Goal: Transaction & Acquisition: Purchase product/service

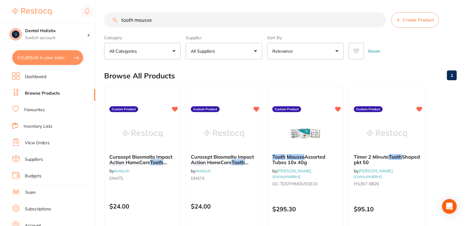
click at [159, 25] on input "tooth mousse" at bounding box center [245, 19] width 282 height 15
drag, startPoint x: 167, startPoint y: 21, endPoint x: 93, endPoint y: 16, distance: 74.3
click at [93, 16] on div "$15,835.66 Dental Holistix Switch account Dental Holistix $15,835.66 in your or…" at bounding box center [234, 113] width 469 height 226
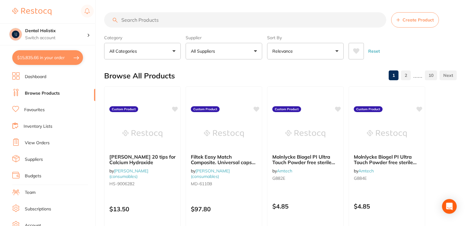
click at [154, 20] on input "search" at bounding box center [245, 19] width 282 height 15
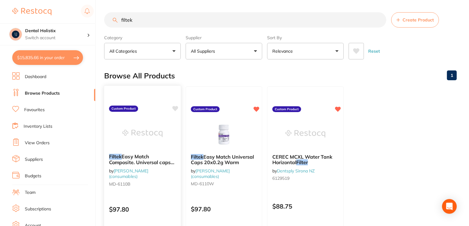
click at [166, 156] on b "Filtek Easy Match Composite. Universal caps 20 x 0.2g shade: BRIGHT" at bounding box center [142, 159] width 67 height 11
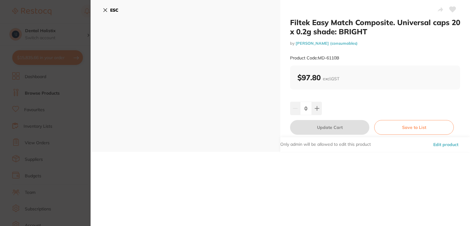
click at [449, 145] on button "Edit product" at bounding box center [446, 144] width 29 height 15
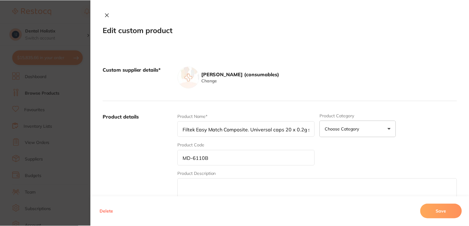
scroll to position [3, 0]
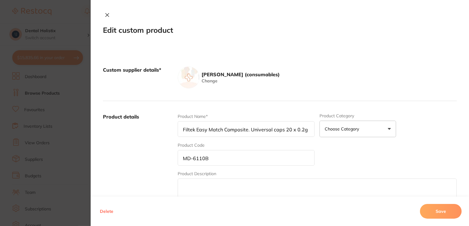
click at [412, 129] on div "Product Name* Filtek Easy Match Composite. Universal caps 20 x 0.2g shade: BRIG…" at bounding box center [317, 160] width 279 height 95
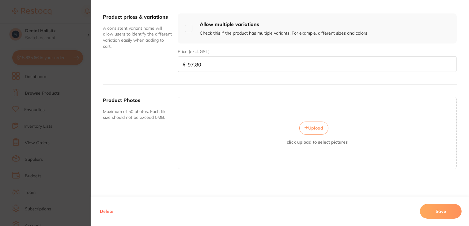
scroll to position [68, 0]
click at [310, 126] on span "Upload" at bounding box center [315, 128] width 15 height 6
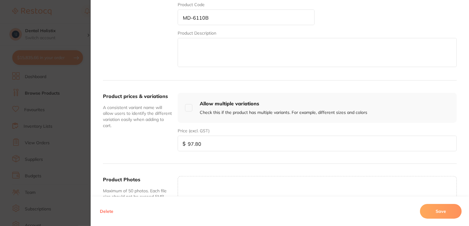
scroll to position [147, 0]
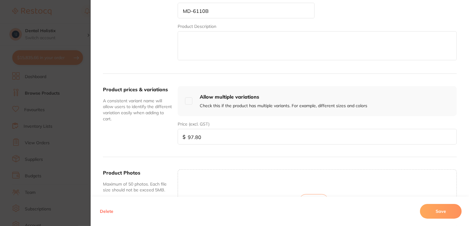
click at [307, 194] on button "Upload" at bounding box center [313, 200] width 29 height 13
click at [444, 211] on button "Save" at bounding box center [441, 211] width 42 height 15
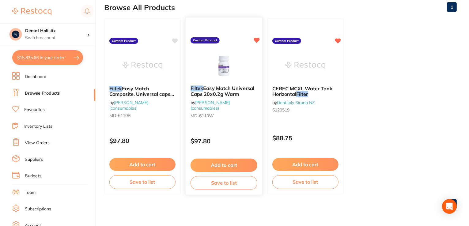
click at [211, 94] on span "Easy Match Universal Caps 20x0.2g Warm" at bounding box center [222, 91] width 64 height 12
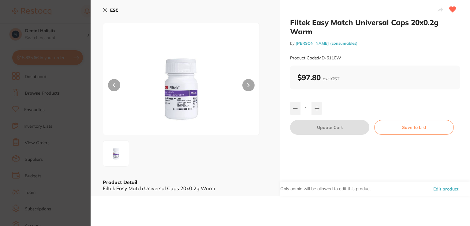
click at [106, 11] on icon at bounding box center [105, 10] width 5 height 5
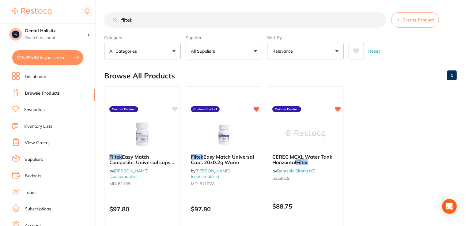
drag, startPoint x: 136, startPoint y: 21, endPoint x: 88, endPoint y: 22, distance: 48.4
click at [88, 22] on div "$15,835.66 Dental Holistix Switch account Dental Holistix $15,835.66 in your or…" at bounding box center [234, 113] width 469 height 226
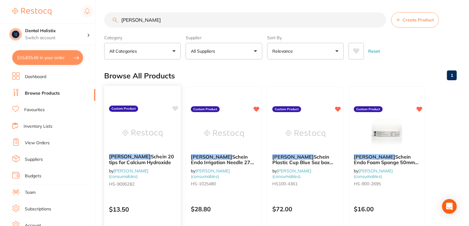
type input "henry"
click at [142, 156] on span "Schein 20 tips for Calcium Hydroxide" at bounding box center [141, 159] width 65 height 12
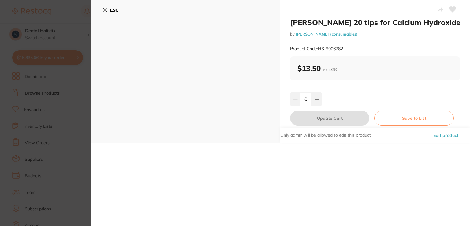
click at [443, 137] on button "Edit product" at bounding box center [446, 135] width 29 height 15
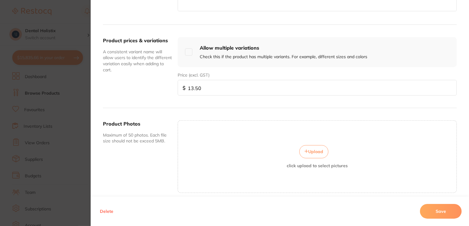
scroll to position [220, 0]
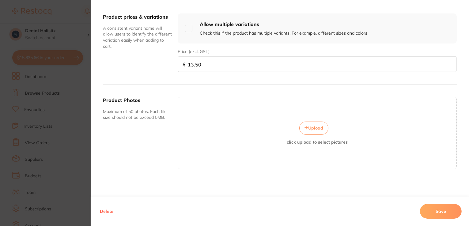
click at [312, 130] on button "Upload" at bounding box center [313, 128] width 29 height 13
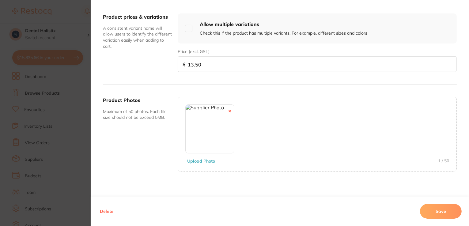
click at [436, 208] on button "Save" at bounding box center [441, 211] width 42 height 15
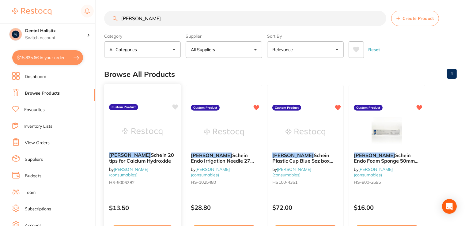
click at [142, 147] on div "Henry Schein 20 tips for Calcium Hydroxide by Henry Schein Halas (consumables) …" at bounding box center [142, 169] width 77 height 45
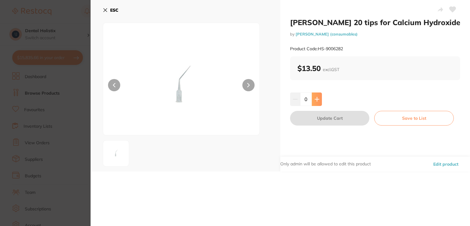
click at [317, 102] on button at bounding box center [317, 98] width 10 height 13
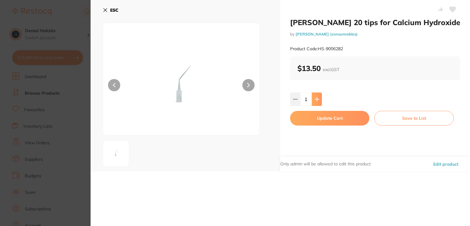
click at [317, 102] on button at bounding box center [317, 98] width 10 height 13
type input "2"
click at [319, 117] on button "Update Cart" at bounding box center [329, 118] width 79 height 15
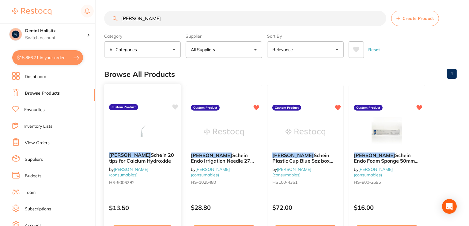
click at [178, 104] on icon at bounding box center [175, 106] width 6 height 5
drag, startPoint x: 145, startPoint y: 20, endPoint x: 94, endPoint y: 24, distance: 51.3
click at [94, 24] on div "$15,866.71 Dental Holistix Switch account Dental Holistix $15,866.71 in your or…" at bounding box center [234, 111] width 469 height 226
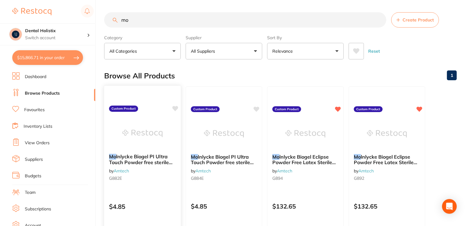
type input "mo"
click at [126, 159] on span "lnlycke Biogel PI Ultra Touch Powder free sterile gloves size 6.5" at bounding box center [140, 161] width 63 height 17
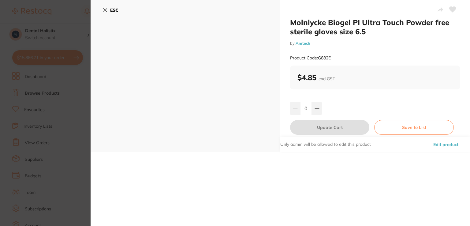
click at [451, 144] on button "Edit product" at bounding box center [446, 144] width 29 height 15
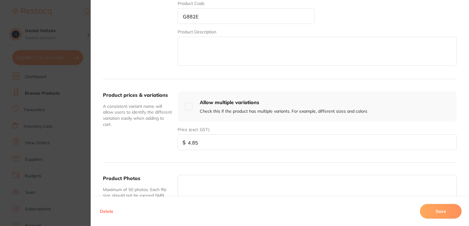
scroll to position [220, 0]
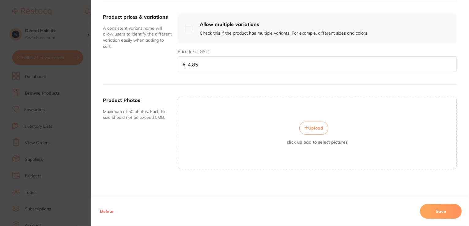
click at [316, 125] on span "Upload" at bounding box center [315, 128] width 15 height 6
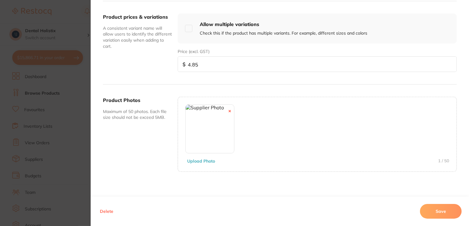
click at [436, 211] on button "Save" at bounding box center [441, 211] width 42 height 15
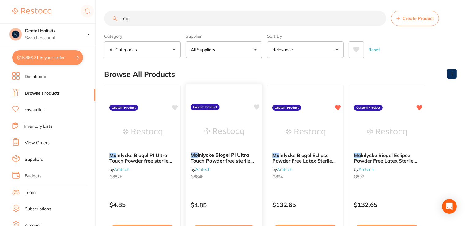
click at [228, 159] on span "lnlycke Biogel PI Ultra Touch Powder free sterile gloves size 7.5" at bounding box center [221, 160] width 63 height 17
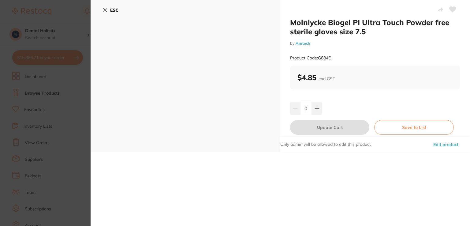
click at [445, 144] on button "Edit product" at bounding box center [446, 144] width 29 height 15
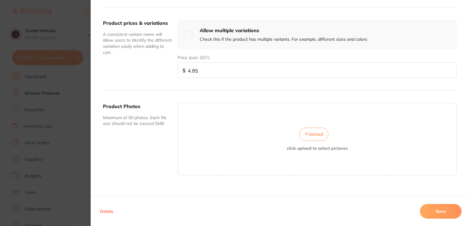
scroll to position [218, 0]
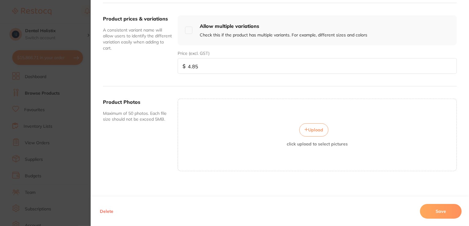
click at [313, 129] on span "Upload" at bounding box center [315, 130] width 15 height 6
click at [438, 206] on button "Save" at bounding box center [441, 211] width 42 height 15
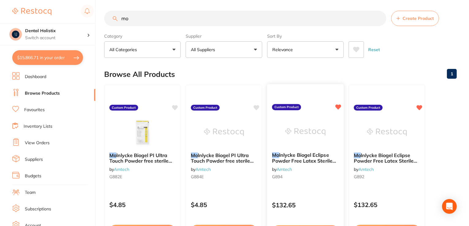
click at [317, 145] on img at bounding box center [305, 131] width 40 height 31
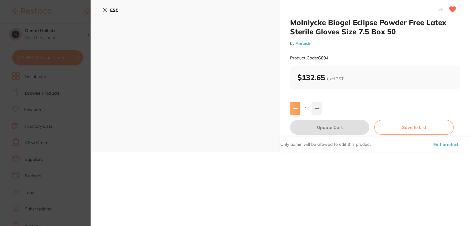
click at [295, 109] on icon at bounding box center [295, 108] width 5 height 5
type input "0"
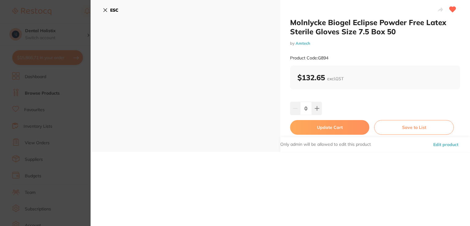
click at [311, 130] on button "Update Cart" at bounding box center [329, 127] width 79 height 15
type input "0"
click at [311, 130] on img at bounding box center [305, 133] width 40 height 31
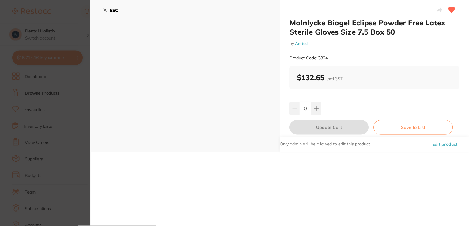
scroll to position [2, 0]
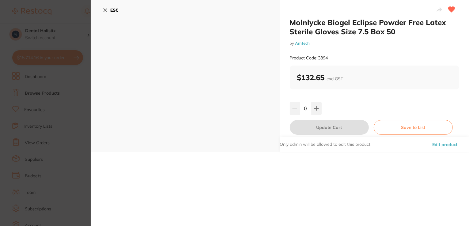
click at [103, 10] on icon at bounding box center [105, 10] width 5 height 5
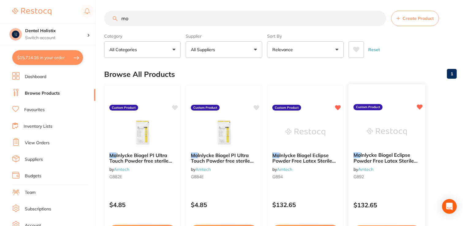
click at [375, 161] on span "lnlycke Biogel Eclipse Powder Free Latex Sterile Surgical Gloves Size 6.5 Box 50" at bounding box center [386, 163] width 66 height 23
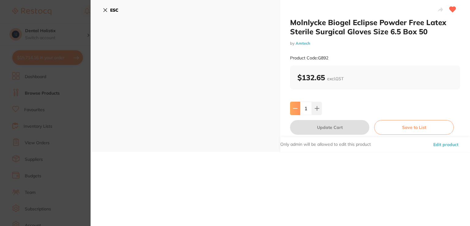
click at [294, 109] on icon at bounding box center [295, 108] width 5 height 5
type input "0"
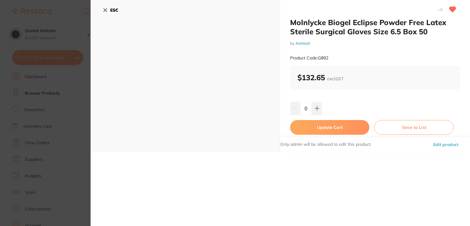
click at [309, 127] on button "Update Cart" at bounding box center [329, 127] width 79 height 15
type input "0"
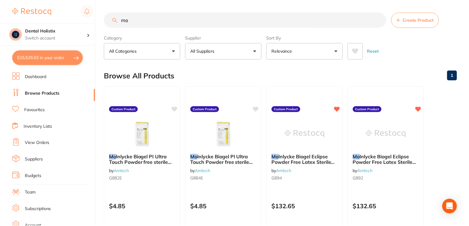
scroll to position [2, 0]
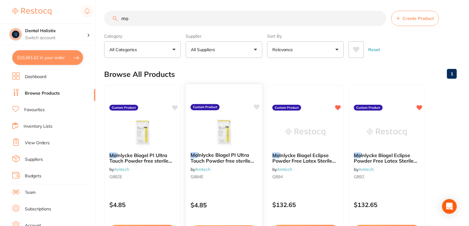
click at [254, 107] on icon at bounding box center [256, 107] width 6 height 6
click at [175, 106] on icon at bounding box center [175, 106] width 6 height 5
click at [159, 157] on span "lnlycke Biogel PI Ultra Touch Powder free sterile gloves size 6.5" at bounding box center [140, 160] width 63 height 17
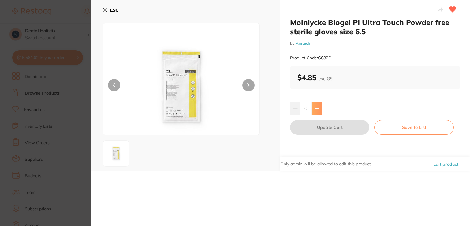
click at [317, 109] on icon at bounding box center [317, 108] width 5 height 5
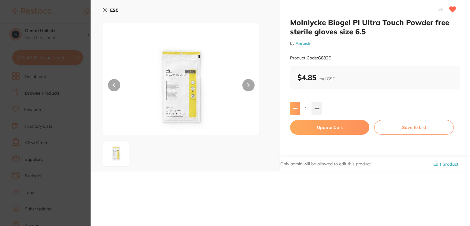
click at [291, 109] on button at bounding box center [295, 108] width 10 height 13
click at [315, 109] on icon at bounding box center [317, 108] width 5 height 5
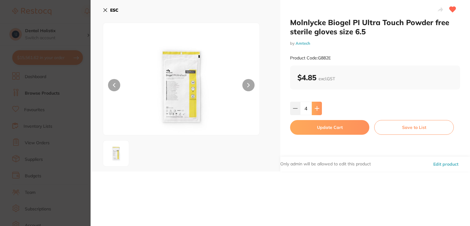
click at [315, 109] on icon at bounding box center [317, 108] width 5 height 5
type input "5"
click at [315, 127] on button "Update Cart" at bounding box center [329, 127] width 79 height 15
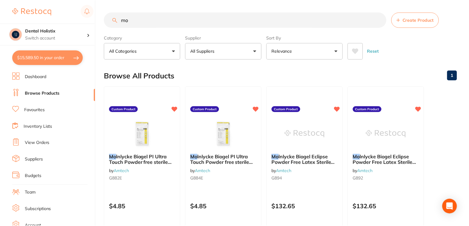
scroll to position [2, 0]
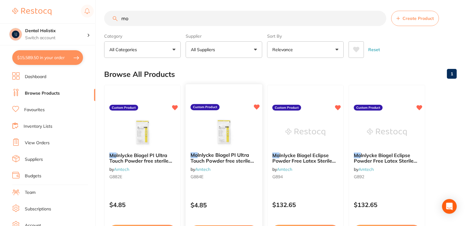
click at [229, 156] on span "lnlycke Biogel PI Ultra Touch Powder free sterile gloves size 7.5" at bounding box center [221, 160] width 63 height 17
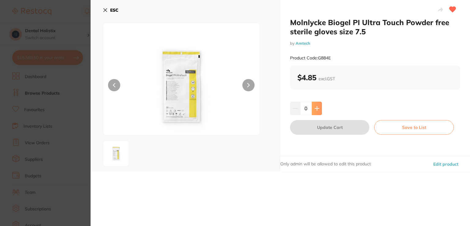
click at [318, 110] on button at bounding box center [317, 108] width 10 height 13
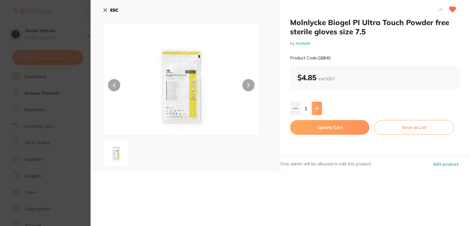
click at [318, 110] on button at bounding box center [317, 108] width 10 height 13
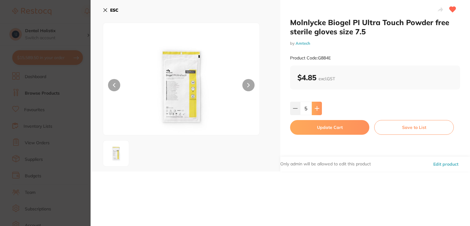
type input "6"
click at [318, 110] on button at bounding box center [317, 108] width 10 height 13
type input "10"
click at [317, 128] on button "Update Cart" at bounding box center [329, 127] width 79 height 15
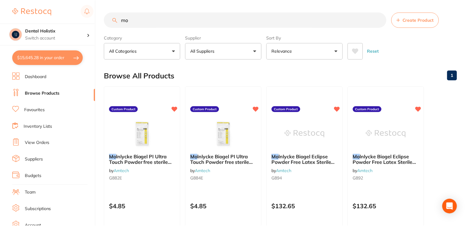
scroll to position [2, 0]
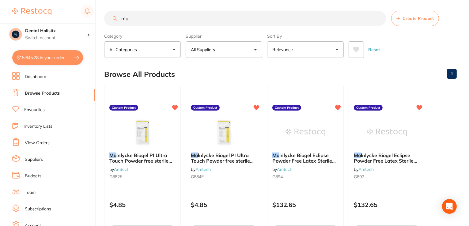
click at [141, 22] on input "mo" at bounding box center [245, 18] width 282 height 15
type input "m"
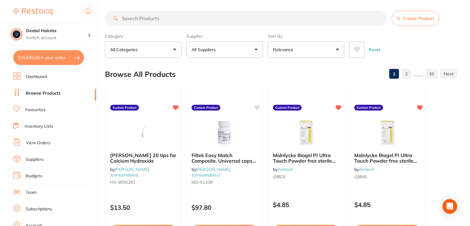
scroll to position [0, 0]
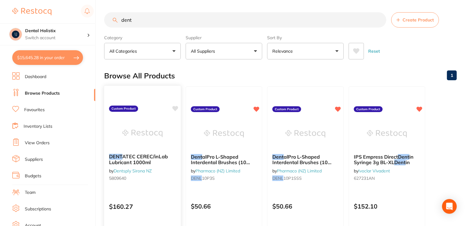
type input "dent"
click at [138, 162] on span "ATEC CEREC/inLab Lubricant 1000ml" at bounding box center [138, 159] width 59 height 12
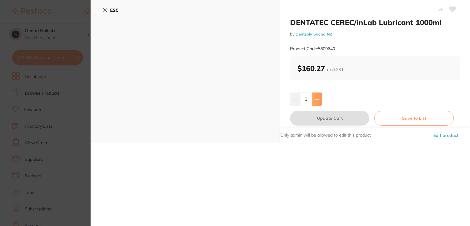
click at [318, 98] on icon at bounding box center [317, 99] width 5 height 5
type input "1"
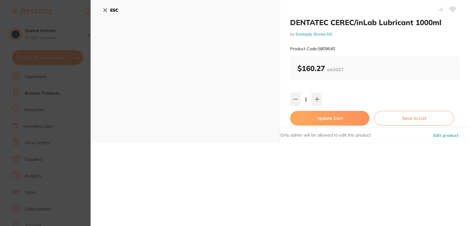
click at [315, 121] on button "Update Cart" at bounding box center [329, 118] width 79 height 15
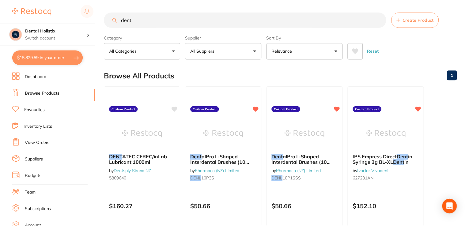
scroll to position [2, 0]
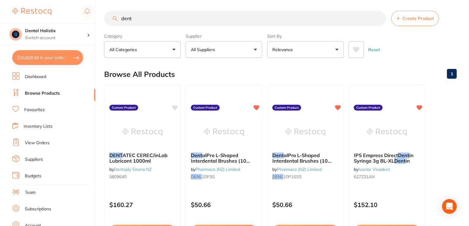
drag, startPoint x: 145, startPoint y: 19, endPoint x: 77, endPoint y: 21, distance: 67.7
click at [77, 21] on div "$15,829.59 Dental Holistix Switch account Dental Holistix $15,829.59 in your or…" at bounding box center [234, 111] width 469 height 226
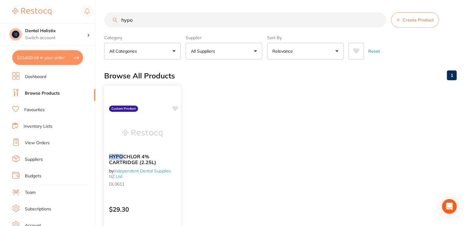
type input "hypo"
click at [142, 156] on span "CHLOR 4% CARTRIDGE (2.25L)" at bounding box center [132, 159] width 47 height 12
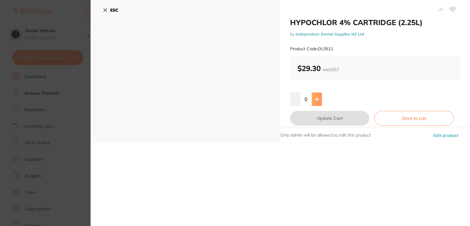
click at [317, 99] on icon at bounding box center [317, 99] width 4 height 4
type input "1"
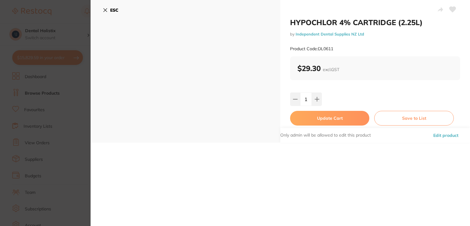
click at [320, 117] on button "Update Cart" at bounding box center [329, 118] width 79 height 15
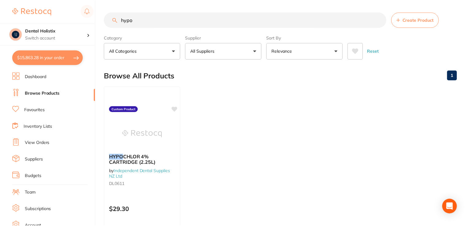
scroll to position [2, 0]
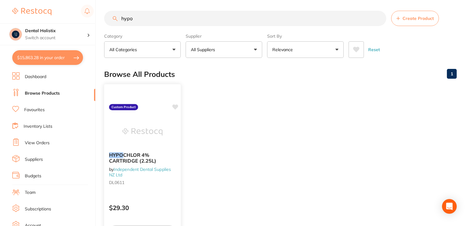
click at [127, 155] on span "CHLOR 4% CARTRIDGE (2.25L)" at bounding box center [132, 158] width 47 height 12
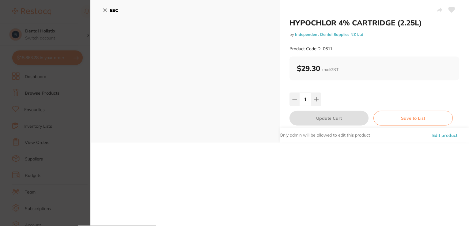
scroll to position [2, 0]
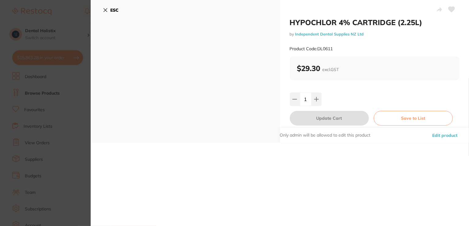
click at [444, 135] on button "Edit product" at bounding box center [444, 135] width 29 height 15
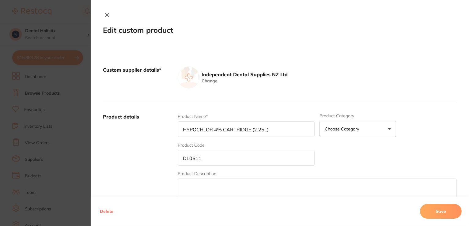
scroll to position [68, 0]
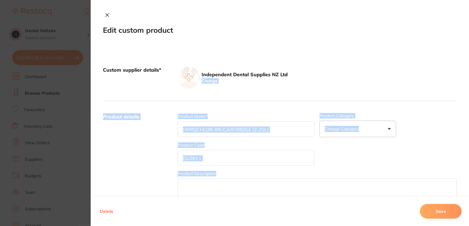
drag, startPoint x: 466, startPoint y: 66, endPoint x: 466, endPoint y: 113, distance: 47.1
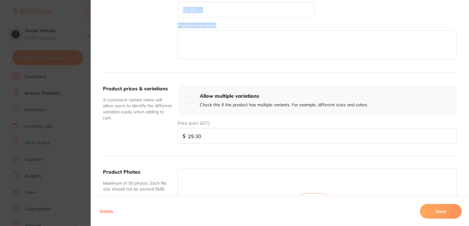
scroll to position [178, 0]
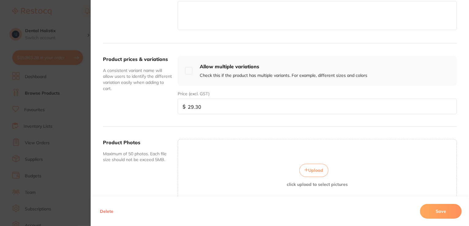
click at [309, 173] on button "Upload" at bounding box center [313, 170] width 29 height 13
click at [436, 210] on button "Save" at bounding box center [441, 211] width 42 height 15
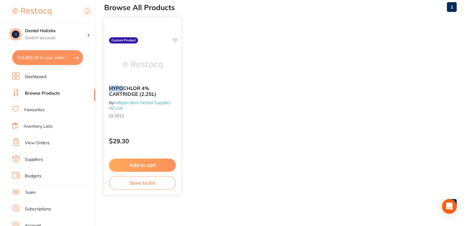
click at [175, 39] on icon at bounding box center [175, 40] width 6 height 5
click at [40, 93] on link "Browse Products" at bounding box center [42, 93] width 35 height 6
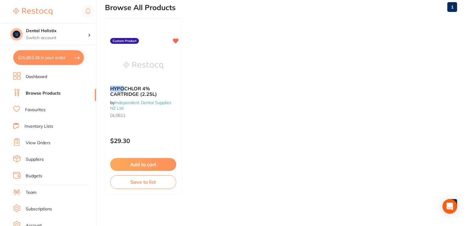
scroll to position [0, 0]
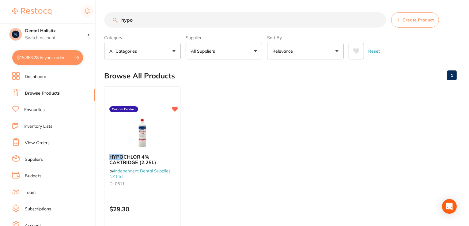
click at [46, 59] on button "$15,863.28 in your order" at bounding box center [47, 57] width 71 height 15
checkbox input "true"
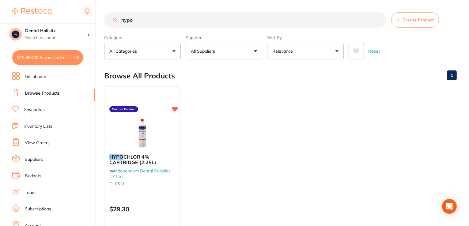
checkbox input "true"
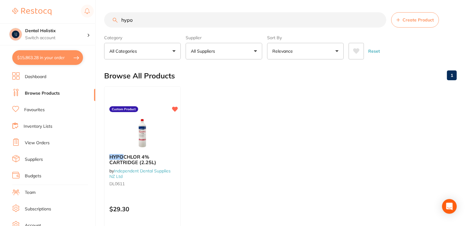
checkbox input "true"
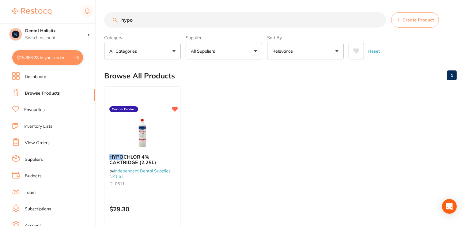
checkbox input "true"
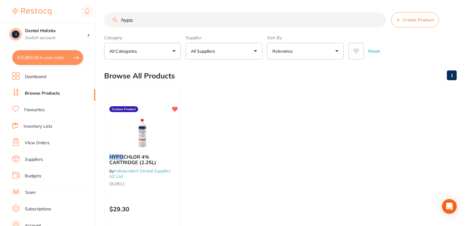
checkbox input "true"
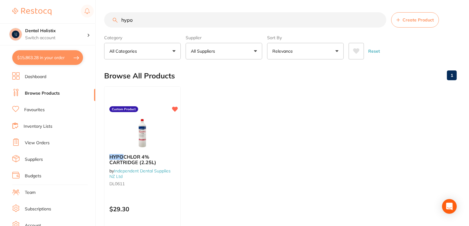
checkbox input "true"
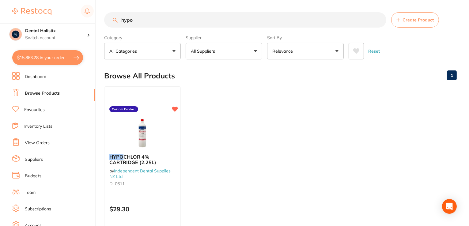
checkbox input "true"
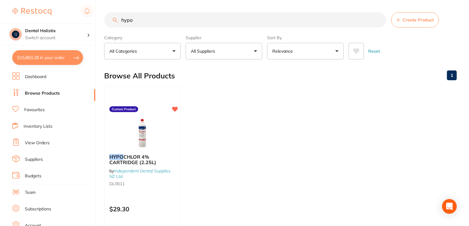
checkbox input "true"
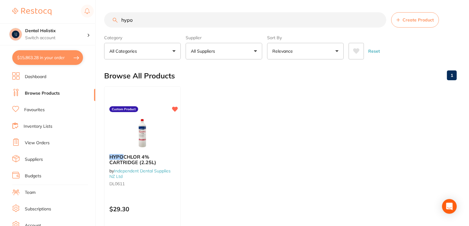
checkbox input "true"
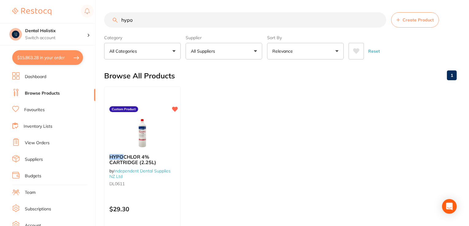
checkbox input "true"
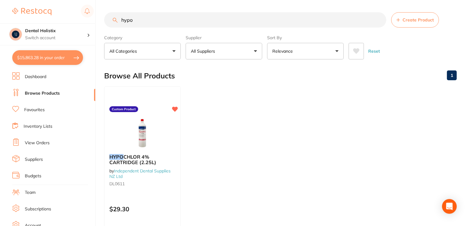
checkbox input "true"
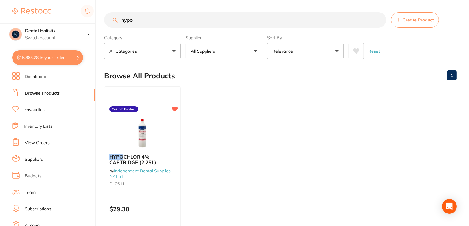
checkbox input "true"
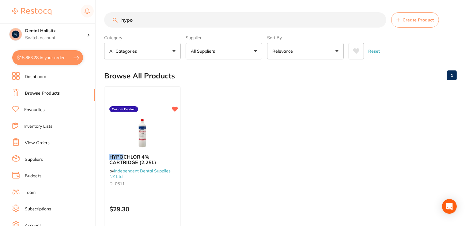
checkbox input "true"
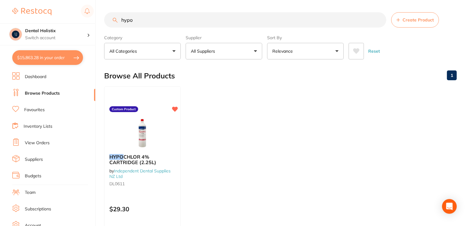
checkbox input "true"
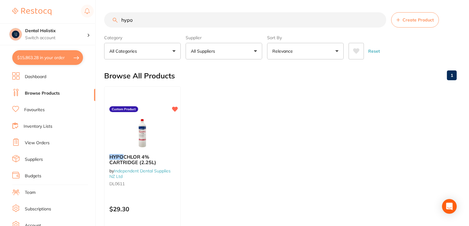
checkbox input "true"
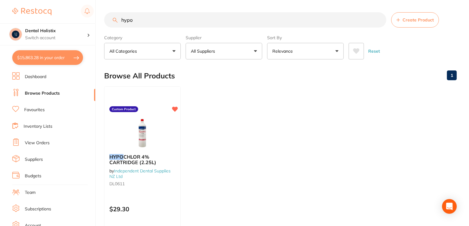
checkbox input "true"
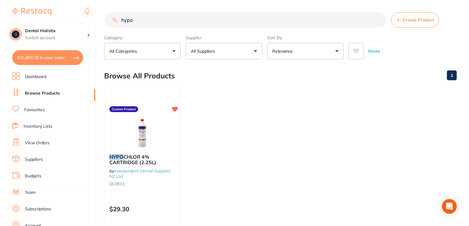
checkbox input "true"
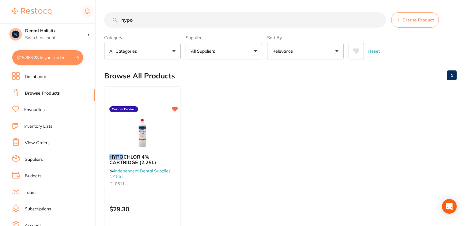
checkbox input "true"
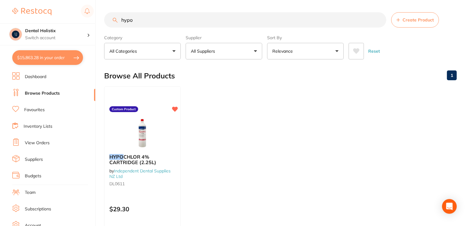
checkbox input "true"
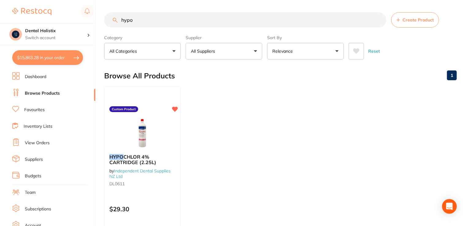
checkbox input "true"
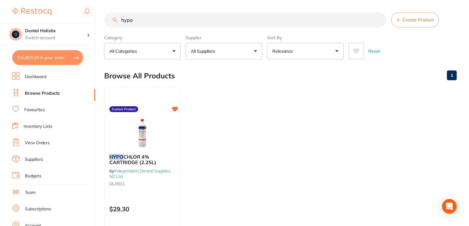
checkbox input "true"
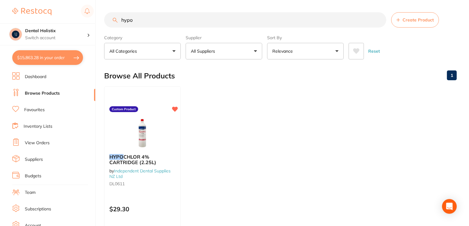
checkbox input "true"
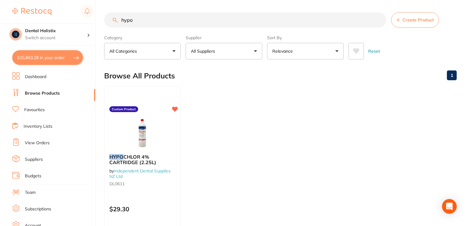
checkbox input "true"
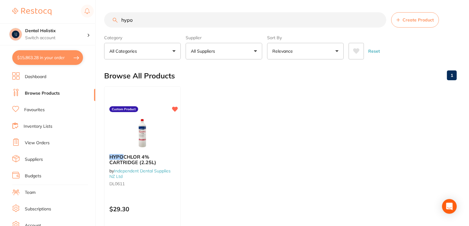
checkbox input "true"
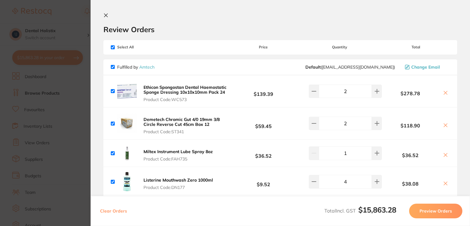
click at [106, 16] on icon at bounding box center [105, 15] width 5 height 5
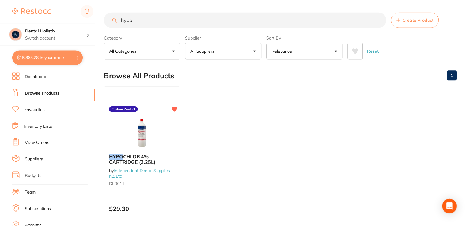
scroll to position [68, 0]
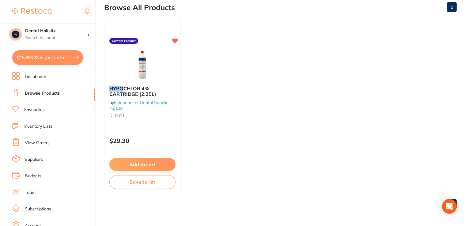
click at [47, 93] on link "Browse Products" at bounding box center [42, 93] width 35 height 6
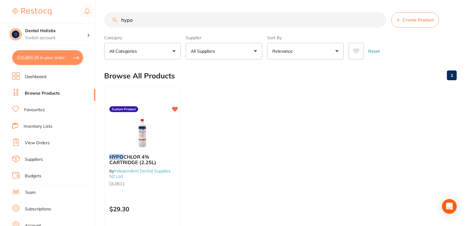
scroll to position [0, 0]
drag, startPoint x: 140, startPoint y: 19, endPoint x: 68, endPoint y: 22, distance: 72.0
click at [68, 22] on div "$15,863.28 Dental Holistix Switch account Dental Holistix $15,863.28 in your or…" at bounding box center [234, 113] width 469 height 226
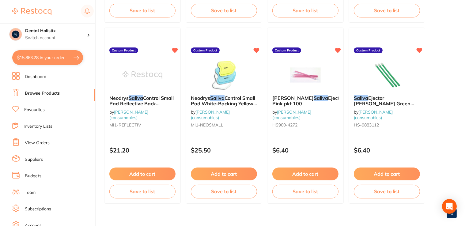
scroll to position [241, 0]
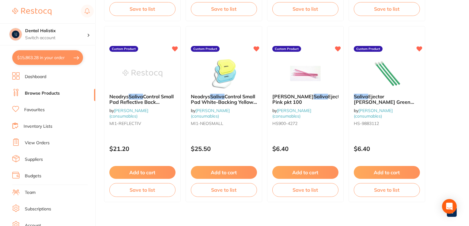
type input "saliva"
click at [55, 62] on button "$15,863.28 in your order" at bounding box center [47, 57] width 71 height 15
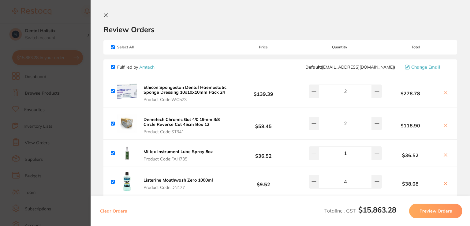
click at [113, 47] on input "checkbox" at bounding box center [113, 47] width 4 height 4
checkbox input "false"
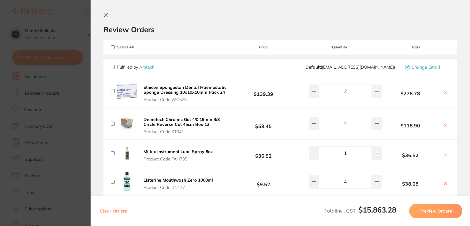
checkbox input "false"
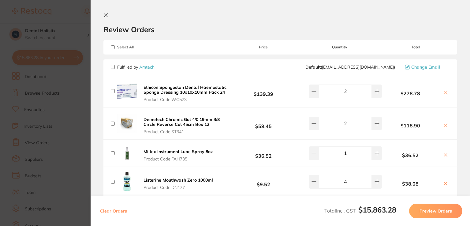
checkbox input "false"
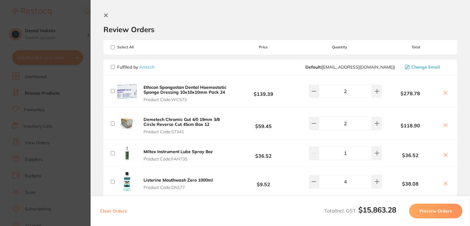
checkbox input "false"
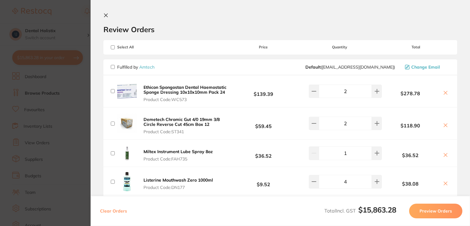
checkbox input "false"
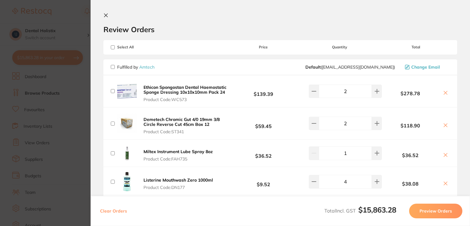
checkbox input "false"
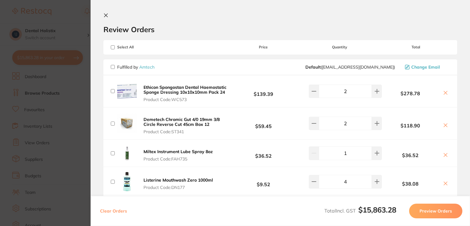
checkbox input "false"
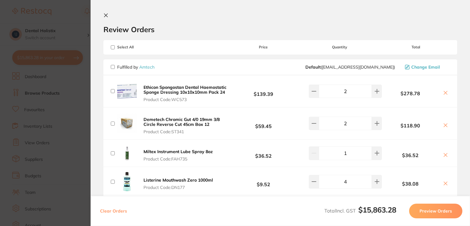
checkbox input "false"
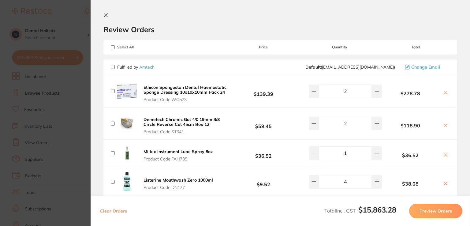
checkbox input "false"
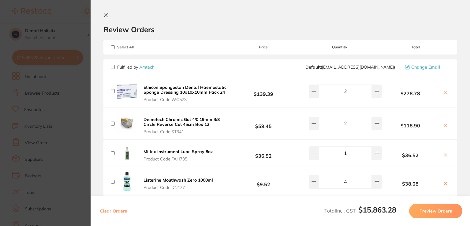
checkbox input "false"
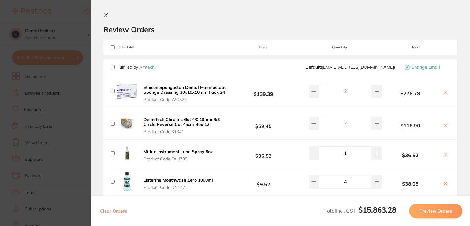
checkbox input "false"
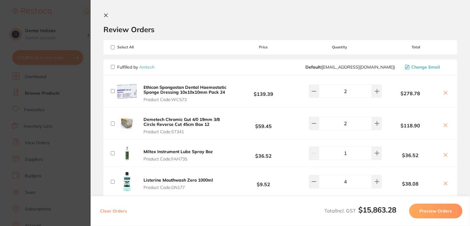
checkbox input "false"
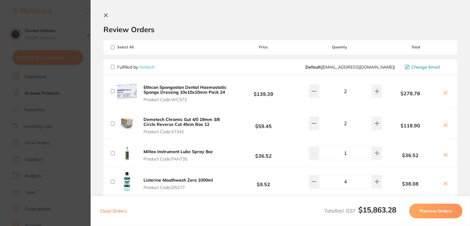
checkbox input "false"
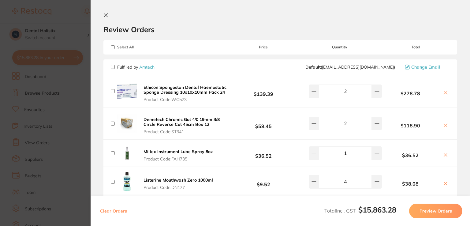
checkbox input "false"
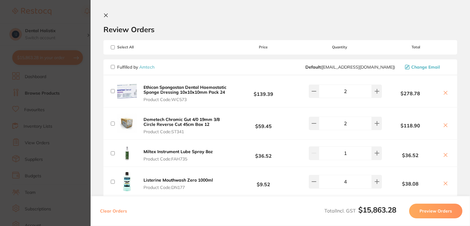
checkbox input "false"
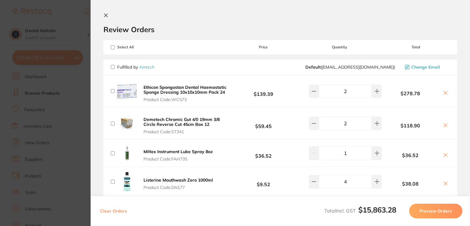
checkbox input "false"
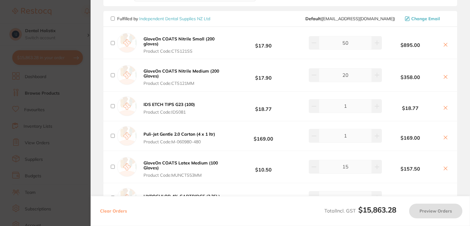
scroll to position [1438, 0]
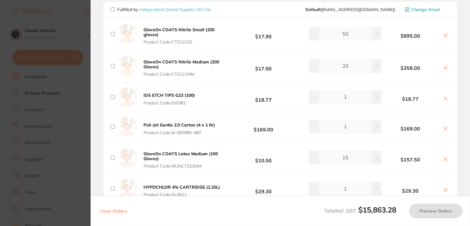
drag, startPoint x: 468, startPoint y: 83, endPoint x: 468, endPoint y: 89, distance: 6.1
click at [468, 89] on section "Review Orders Your orders are being processed and we will notify you once we ha…" at bounding box center [281, 113] width 380 height 226
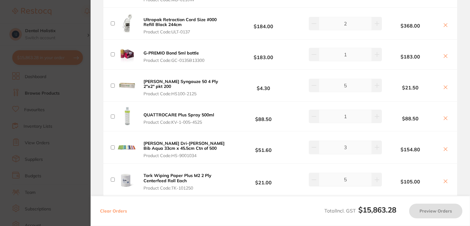
scroll to position [2589, 0]
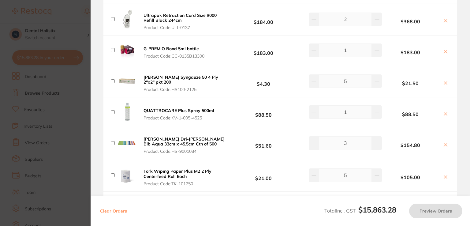
click at [111, 79] on input "checkbox" at bounding box center [113, 81] width 4 height 4
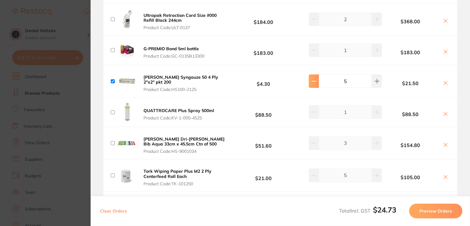
click at [314, 79] on icon at bounding box center [314, 81] width 5 height 5
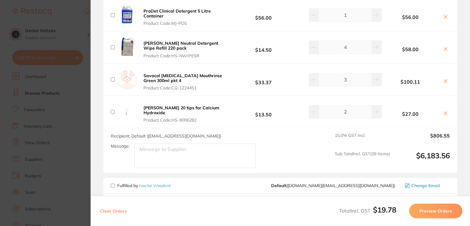
scroll to position [2814, 0]
click at [199, 144] on textarea "Message:" at bounding box center [194, 155] width 121 height 24
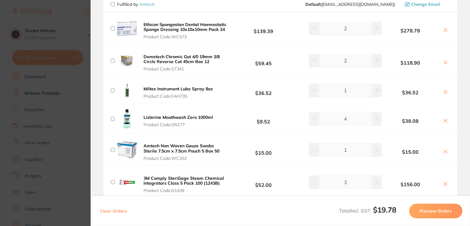
scroll to position [0, 0]
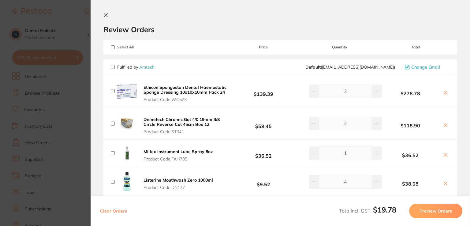
click at [105, 16] on icon at bounding box center [105, 15] width 3 height 3
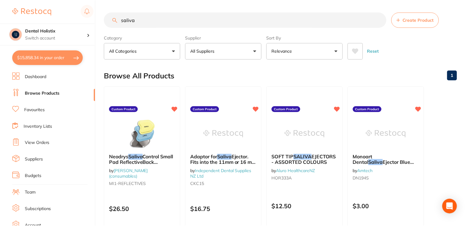
scroll to position [241, 0]
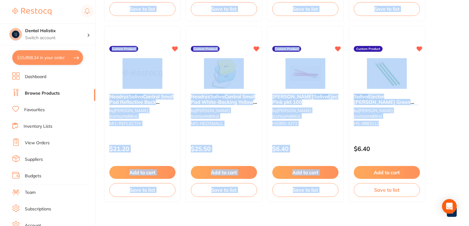
drag, startPoint x: 468, startPoint y: 126, endPoint x: 470, endPoint y: 144, distance: 17.8
click at [452, 132] on ul "Neodrys Saliva Control Small Pad ReflectiveBack YellowBox50 by Henry Schein Hal…" at bounding box center [280, 23] width 352 height 357
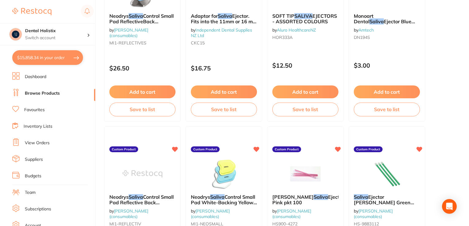
scroll to position [0, 0]
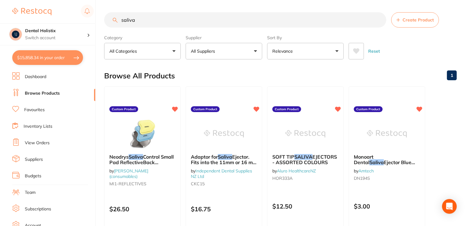
drag, startPoint x: 144, startPoint y: 17, endPoint x: 89, endPoint y: 21, distance: 54.9
click at [89, 21] on div "$15,858.34 Dental Holistix Switch account Dental Holistix $15,858.34 in your or…" at bounding box center [234, 113] width 469 height 226
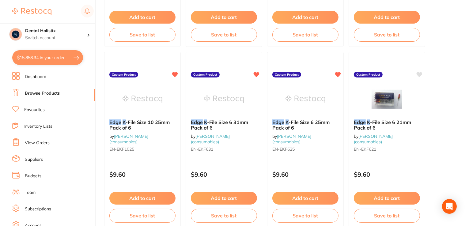
scroll to position [245, 0]
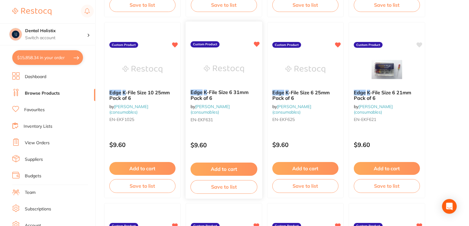
click at [224, 169] on button "Add to cart" at bounding box center [223, 169] width 67 height 13
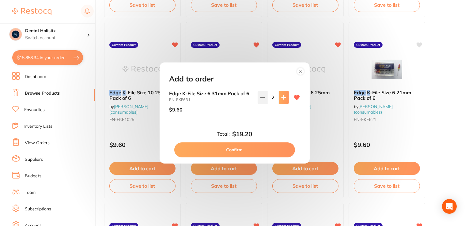
click at [279, 100] on button at bounding box center [284, 97] width 10 height 13
click at [250, 149] on button "Confirm" at bounding box center [234, 149] width 121 height 15
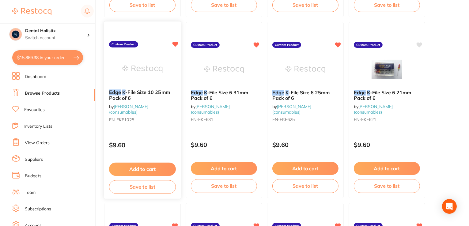
click at [157, 167] on button "Add to cart" at bounding box center [142, 169] width 67 height 13
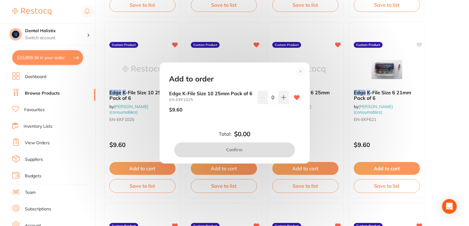
click at [300, 68] on circle at bounding box center [300, 71] width 7 height 7
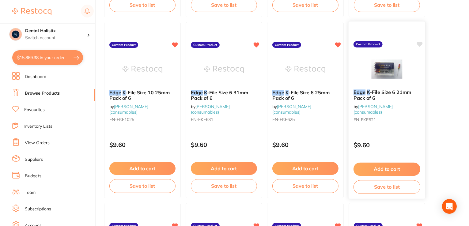
click at [390, 171] on button "Add to cart" at bounding box center [386, 169] width 67 height 13
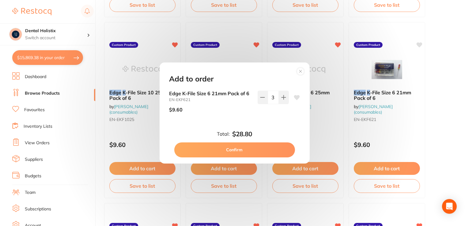
click at [256, 147] on button "Confirm" at bounding box center [234, 149] width 121 height 15
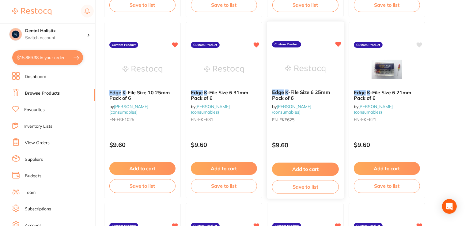
click at [302, 167] on button "Add to cart" at bounding box center [305, 169] width 67 height 13
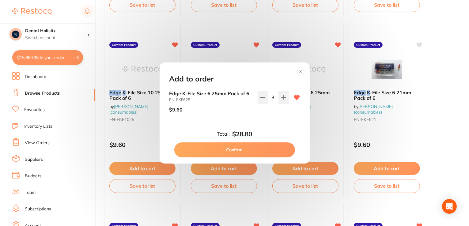
click at [301, 70] on circle at bounding box center [300, 71] width 7 height 7
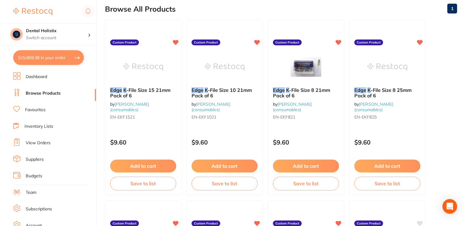
scroll to position [0, 0]
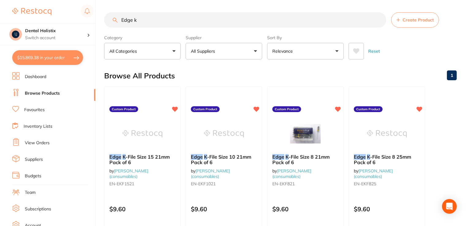
drag, startPoint x: 153, startPoint y: 20, endPoint x: 36, endPoint y: 15, distance: 117.0
drag, startPoint x: 36, startPoint y: 15, endPoint x: 114, endPoint y: 21, distance: 78.0
click at [114, 21] on div "Edge k Create Product" at bounding box center [280, 19] width 352 height 15
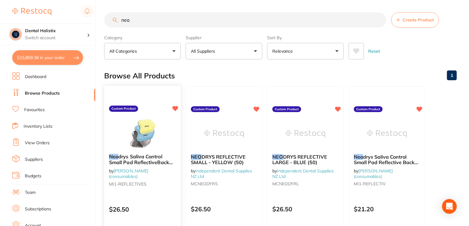
click at [141, 157] on span "drys Saliva Control Small Pad ReflectiveBack YellowBox50" at bounding box center [141, 161] width 64 height 17
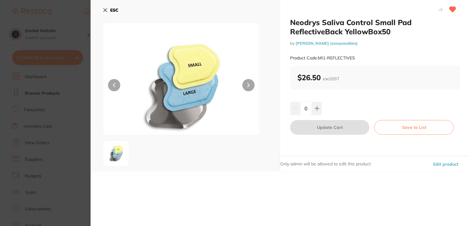
click at [105, 9] on icon at bounding box center [105, 10] width 5 height 5
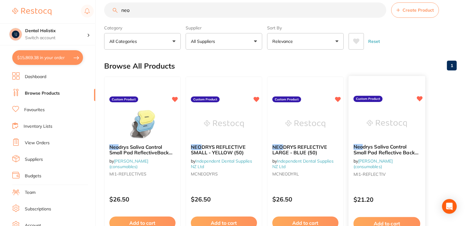
click at [373, 160] on link "[PERSON_NAME] (consumables)" at bounding box center [372, 163] width 39 height 11
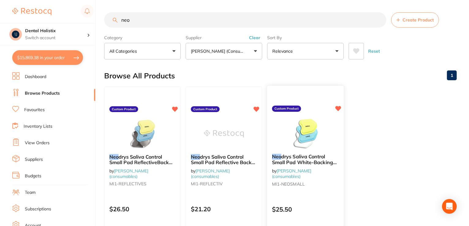
click at [309, 155] on span "drys Saliva Control Small Pad White-Backing Yellow Box50" at bounding box center [304, 161] width 65 height 17
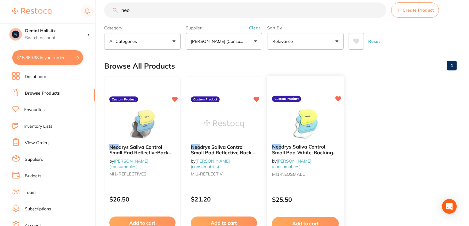
click at [307, 153] on span "drys Saliva Control Small Pad White-Backing Yellow Box50" at bounding box center [304, 152] width 65 height 17
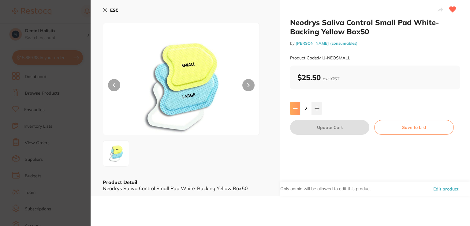
click at [295, 107] on icon at bounding box center [295, 108] width 5 height 5
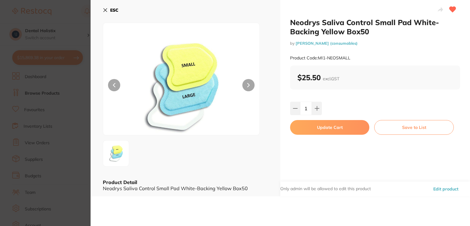
click at [305, 124] on button "Update Cart" at bounding box center [329, 127] width 79 height 15
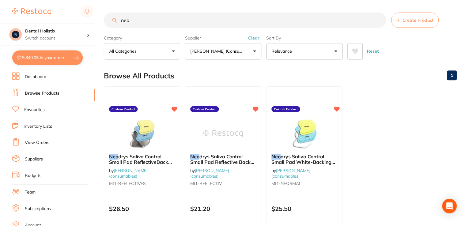
scroll to position [10, 0]
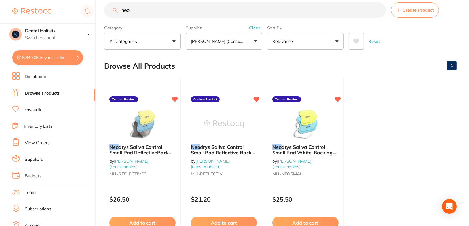
drag, startPoint x: 133, startPoint y: 11, endPoint x: 69, endPoint y: 10, distance: 64.6
click at [69, 10] on div "$15,840.05 Dental Holistix Switch account Dental Holistix $15,840.05 in your or…" at bounding box center [234, 103] width 469 height 226
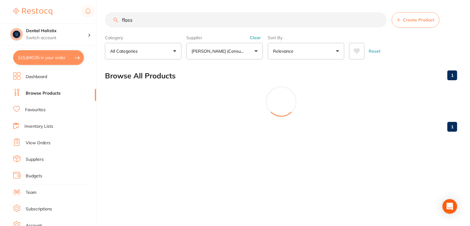
scroll to position [0, 0]
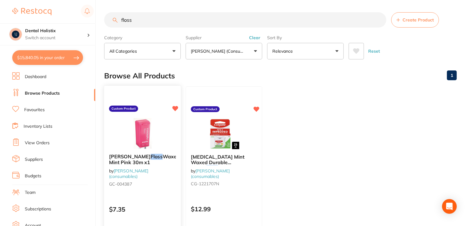
click at [126, 160] on span "Waxed Mint Pink 30m x1" at bounding box center [144, 159] width 70 height 12
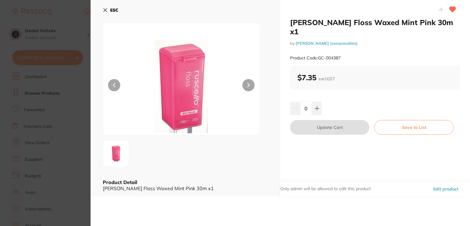
click at [107, 11] on icon at bounding box center [105, 10] width 5 height 5
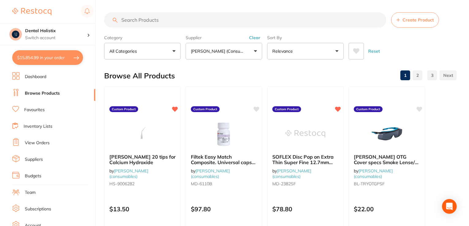
click at [41, 158] on link "Suppliers" at bounding box center [34, 159] width 18 height 6
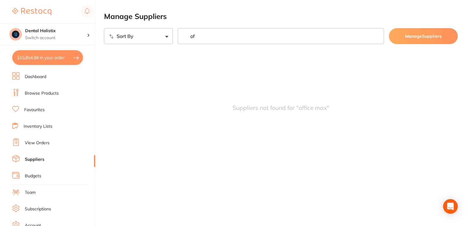
type input "o"
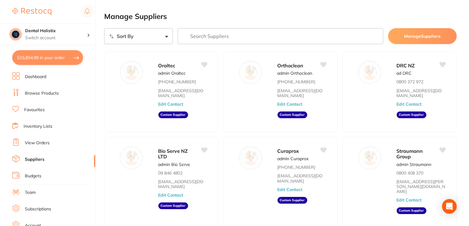
click at [48, 94] on link "Browse Products" at bounding box center [42, 93] width 34 height 6
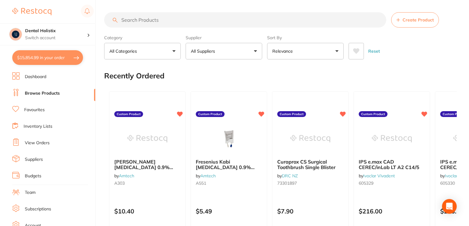
click at [143, 24] on input "search" at bounding box center [245, 19] width 282 height 15
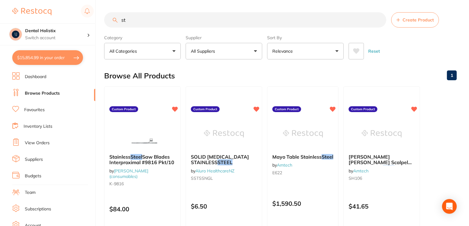
type input "s"
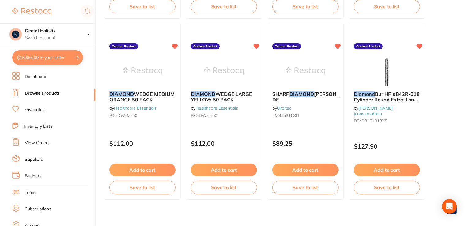
scroll to position [245, 0]
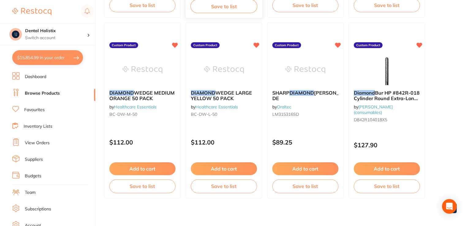
type input "diamond"
